Goal: Find specific page/section: Find specific page/section

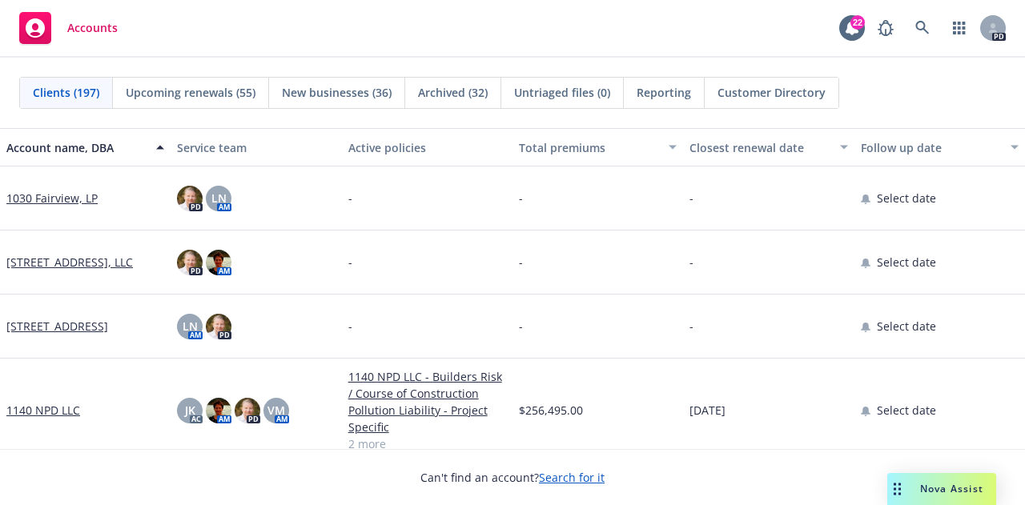
click at [82, 42] on div "Accounts" at bounding box center [68, 28] width 99 height 32
click at [919, 23] on icon at bounding box center [923, 28] width 14 height 14
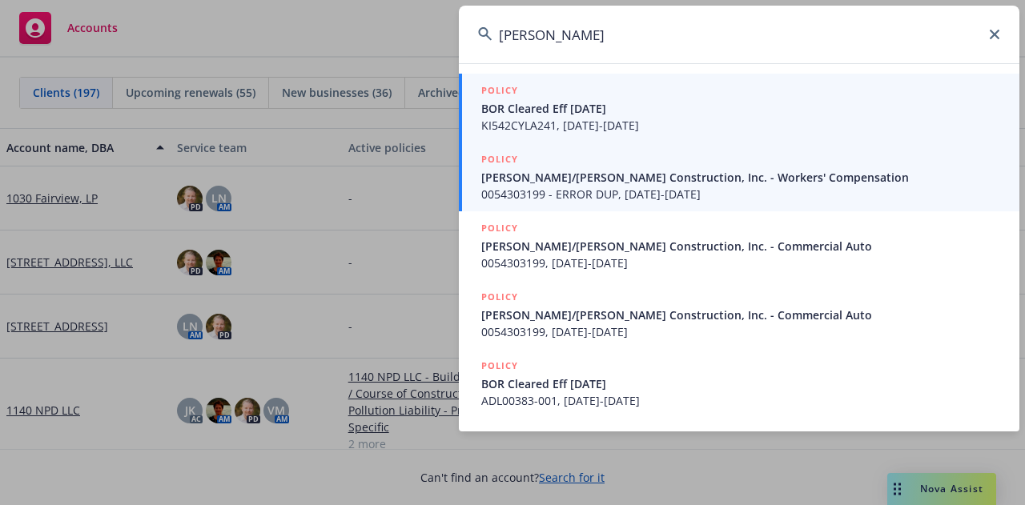
type input "[PERSON_NAME]"
click at [504, 172] on span "[PERSON_NAME]/[PERSON_NAME] Construction, Inc. - Workers' Compensation" at bounding box center [740, 177] width 519 height 17
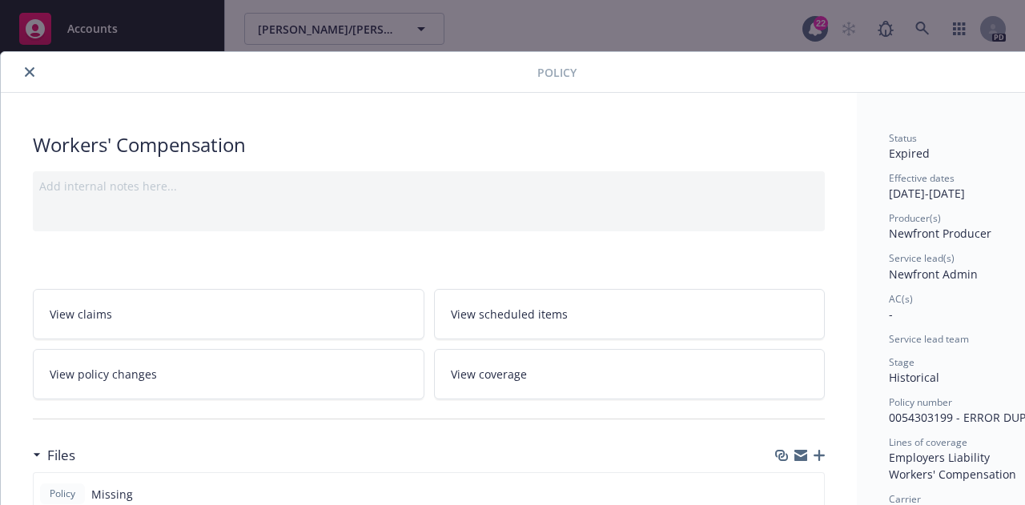
click at [28, 70] on icon "close" at bounding box center [30, 72] width 10 height 10
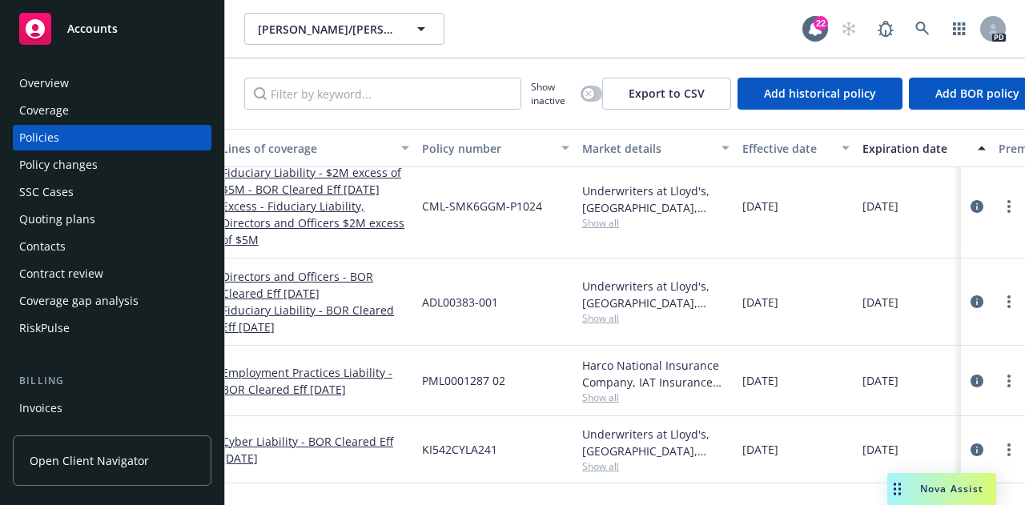
scroll to position [13, 0]
